Goal: Information Seeking & Learning: Learn about a topic

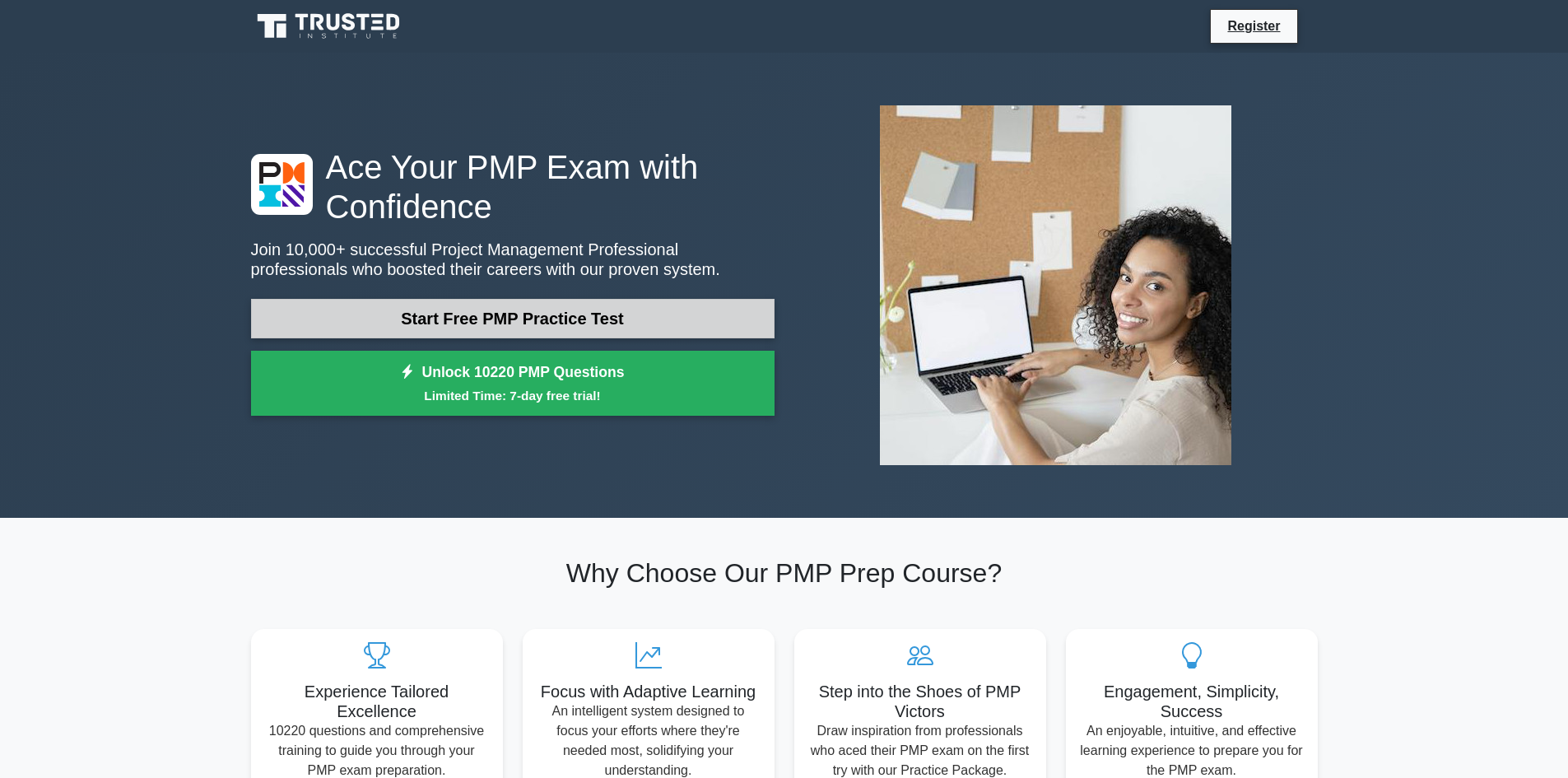
click at [518, 317] on link "Start Free PMP Practice Test" at bounding box center [513, 318] width 524 height 39
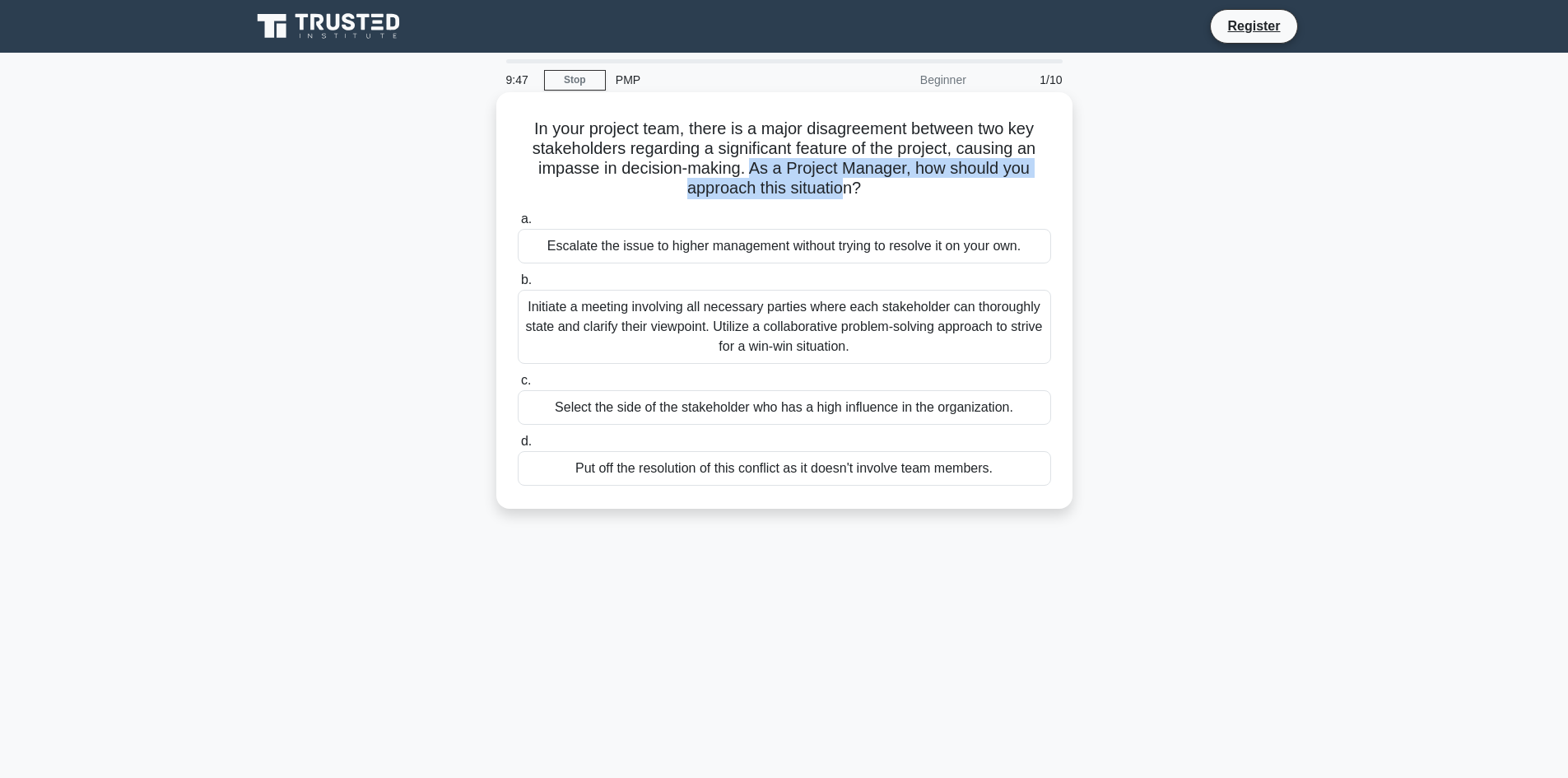
drag, startPoint x: 754, startPoint y: 166, endPoint x: 844, endPoint y: 188, distance: 92.6
click at [844, 188] on h5 "In your project team, there is a major disagreement between two key stakeholder…" at bounding box center [784, 158] width 536 height 81
click at [803, 336] on div "Initiate a meeting involving all necessary parties where each stakeholder can t…" at bounding box center [785, 327] width 533 height 74
click at [518, 286] on input "b. Initiate a meeting involving all necessary parties where each stakeholder ca…" at bounding box center [518, 280] width 0 height 10
